Goal: Information Seeking & Learning: Learn about a topic

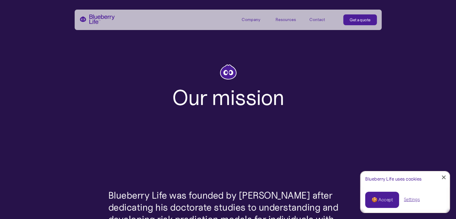
click at [444, 177] on div at bounding box center [444, 177] width 4 height 4
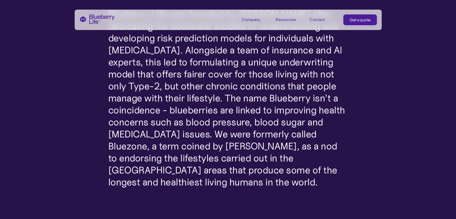
scroll to position [181, 0]
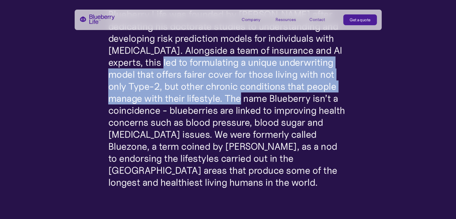
drag, startPoint x: 199, startPoint y: 85, endPoint x: 154, endPoint y: 65, distance: 49.0
click at [154, 65] on p "Blueberry Life was founded by Dr. Karan Mehta after dedicating his doctorate st…" at bounding box center [228, 98] width 240 height 180
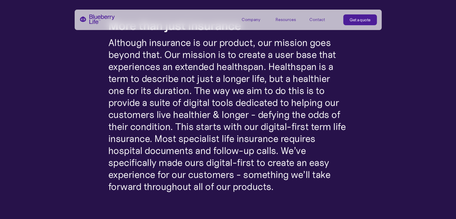
scroll to position [381, 0]
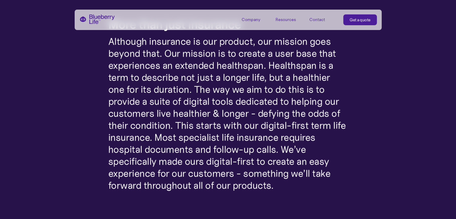
click at [52, 118] on div "Blueberry Life was founded by Dr. Karan Mehta after dedicating his doctorate st…" at bounding box center [228, 57] width 456 height 570
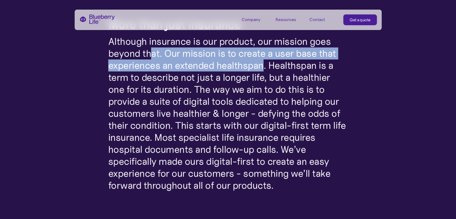
drag, startPoint x: 195, startPoint y: 54, endPoint x: 153, endPoint y: 57, distance: 42.7
click at [153, 57] on p "Although insurance is our product, our mission goes beyond that. Our mission is…" at bounding box center [228, 113] width 240 height 156
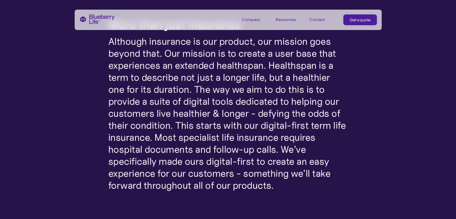
click at [234, 128] on p "Although insurance is our product, our mission goes beyond that. Our mission is…" at bounding box center [228, 113] width 240 height 156
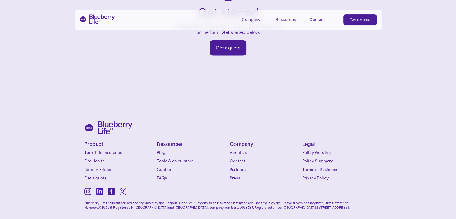
scroll to position [1003, 0]
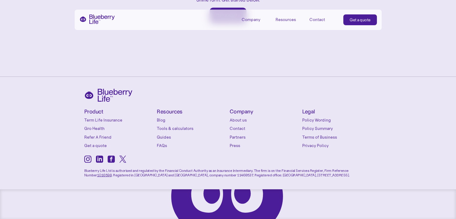
click at [235, 120] on link "About us" at bounding box center [265, 120] width 70 height 6
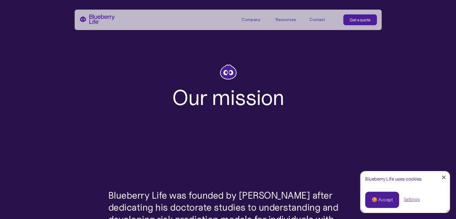
click at [442, 177] on link "Close Cookie Popup" at bounding box center [444, 177] width 12 height 12
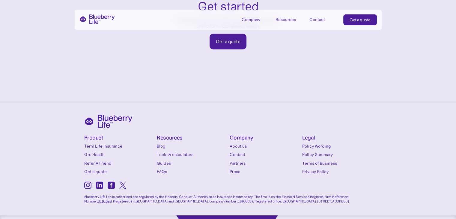
scroll to position [1003, 0]
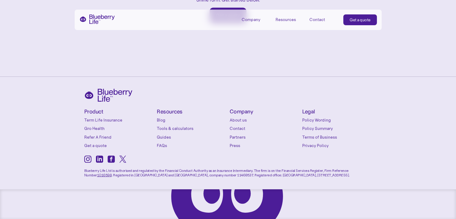
click at [236, 144] on link "Press" at bounding box center [265, 145] width 70 height 6
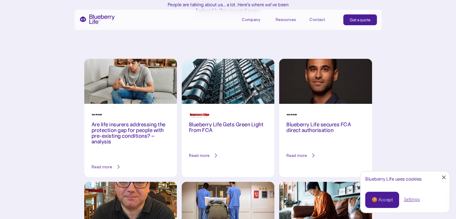
scroll to position [98, 0]
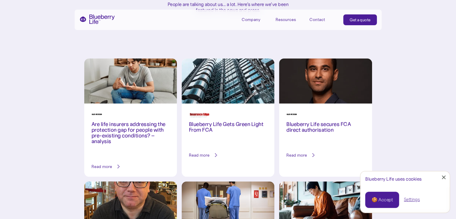
click at [235, 121] on h3 "Blueberry Life Gets Green Light From FCA" at bounding box center [228, 126] width 78 height 11
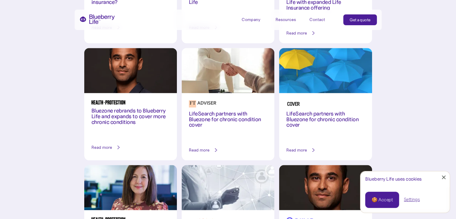
scroll to position [594, 0]
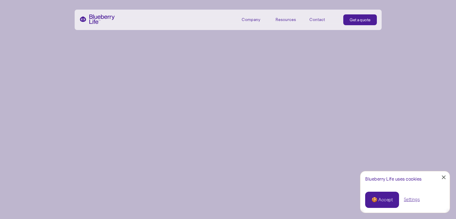
scroll to position [1003, 0]
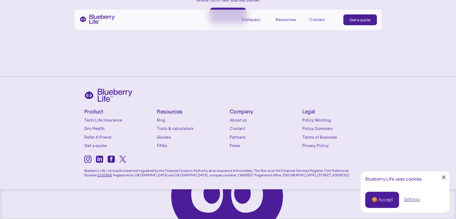
click at [165, 144] on link "FAQs" at bounding box center [192, 145] width 70 height 6
click at [444, 176] on div at bounding box center [444, 177] width 4 height 4
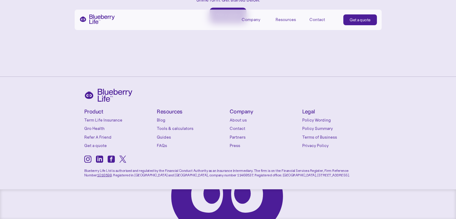
click at [238, 127] on link "Contact" at bounding box center [265, 128] width 70 height 6
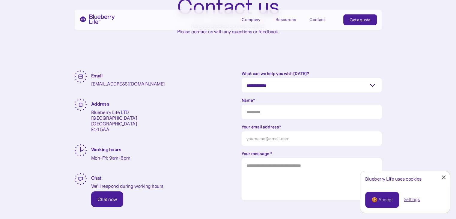
scroll to position [77, 0]
click at [309, 75] on label "What can we help you with [DATE]?" at bounding box center [312, 73] width 140 height 6
click at [309, 78] on select "**********" at bounding box center [312, 85] width 140 height 14
click at [311, 79] on select "**********" at bounding box center [312, 85] width 140 height 14
click at [200, 62] on div "Contact us Have you checked our Help Centre? Please contact us with any questio…" at bounding box center [228, 14] width 307 height 111
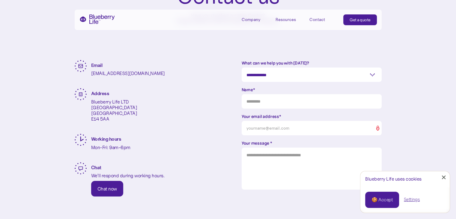
scroll to position [86, 0]
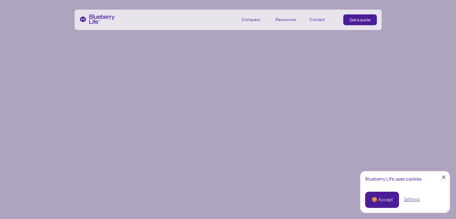
scroll to position [1003, 0]
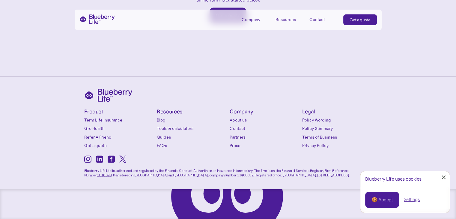
click at [97, 126] on link "Gro Health" at bounding box center [119, 128] width 70 height 6
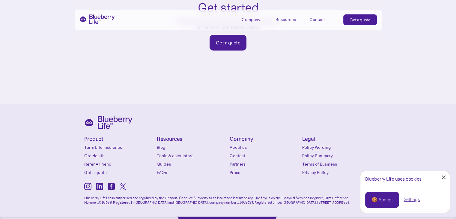
scroll to position [973, 0]
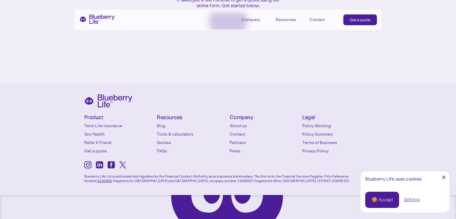
click at [444, 171] on link "Close Cookie Popup" at bounding box center [444, 177] width 12 height 12
